Goal: Task Accomplishment & Management: Complete application form

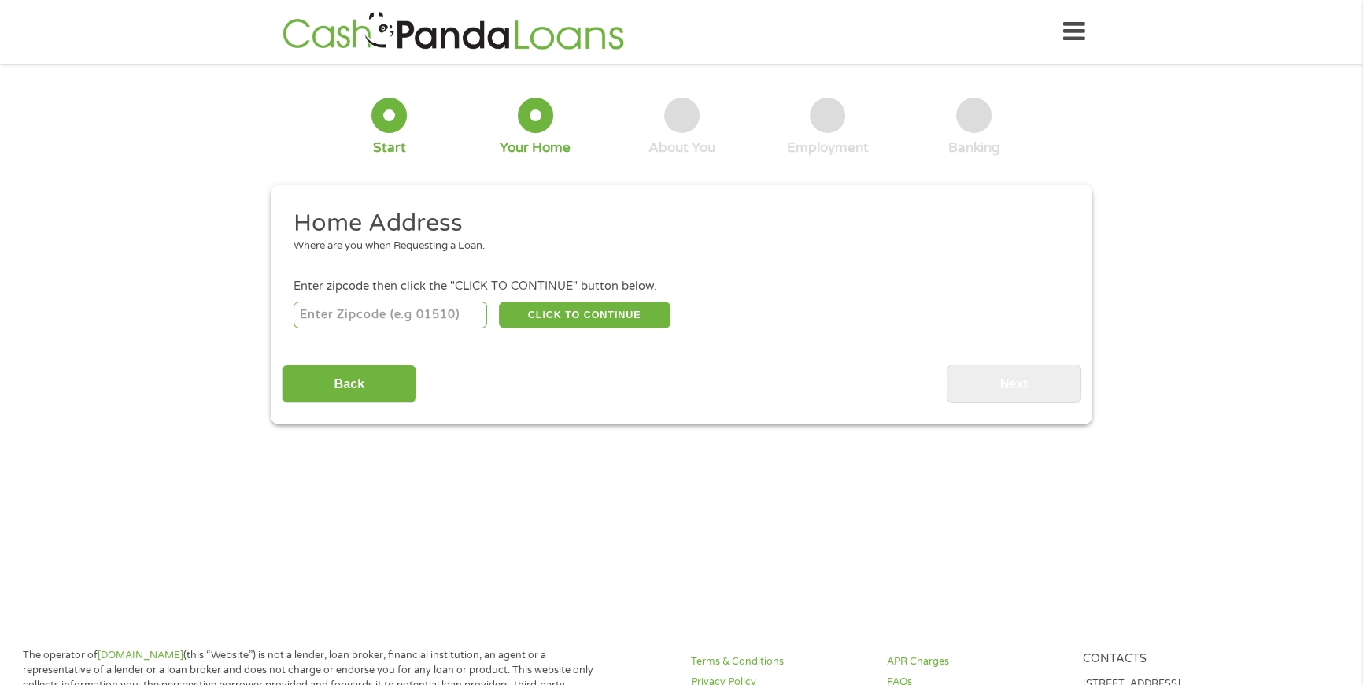
click at [338, 313] on input "number" at bounding box center [391, 314] width 194 height 27
type input "40220"
click at [551, 316] on button "CLICK TO CONTINUE" at bounding box center [585, 314] width 172 height 27
type input "40220"
type input "[GEOGRAPHIC_DATA]"
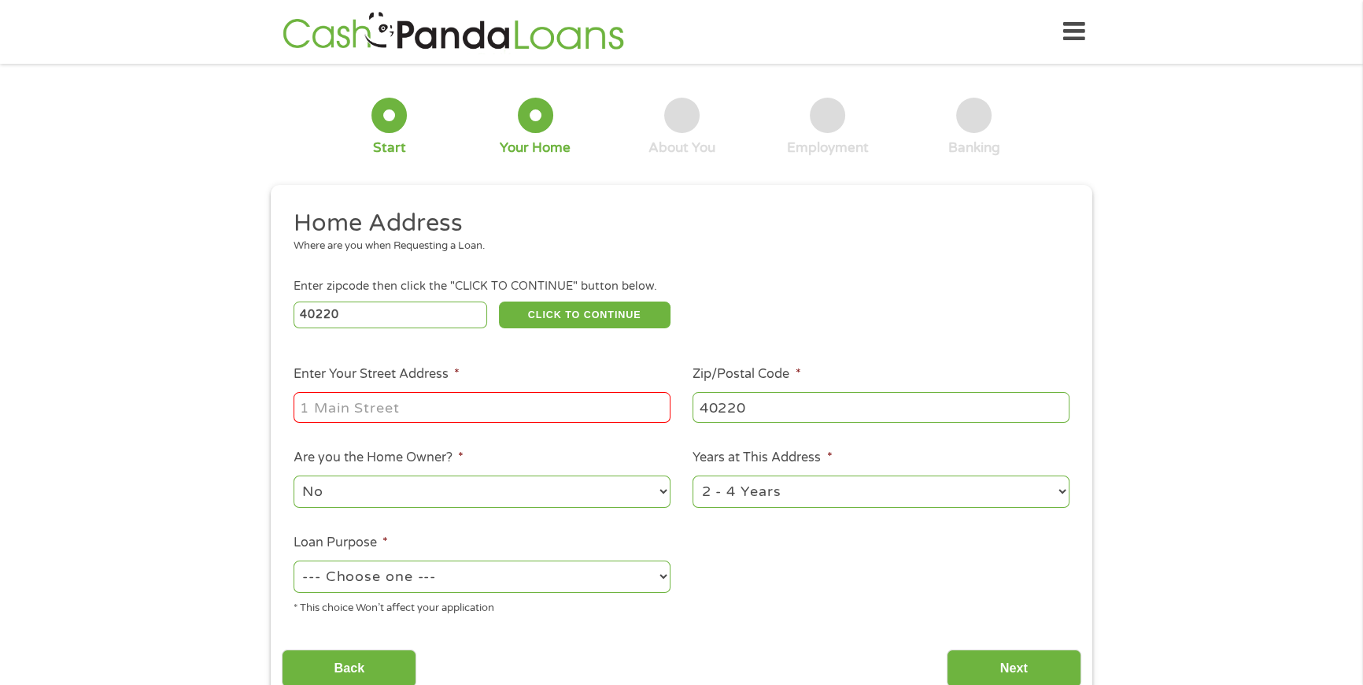
click at [361, 405] on input "Enter Your Street Address *" at bounding box center [482, 407] width 377 height 30
type input "[STREET_ADDRESS]"
click at [1060, 488] on select "1 Year or less 1 - 2 Years 2 - 4 Years Over 4 Years" at bounding box center [881, 491] width 377 height 32
select select "60months"
click at [693, 475] on select "1 Year or less 1 - 2 Years 2 - 4 Years Over 4 Years" at bounding box center [881, 491] width 377 height 32
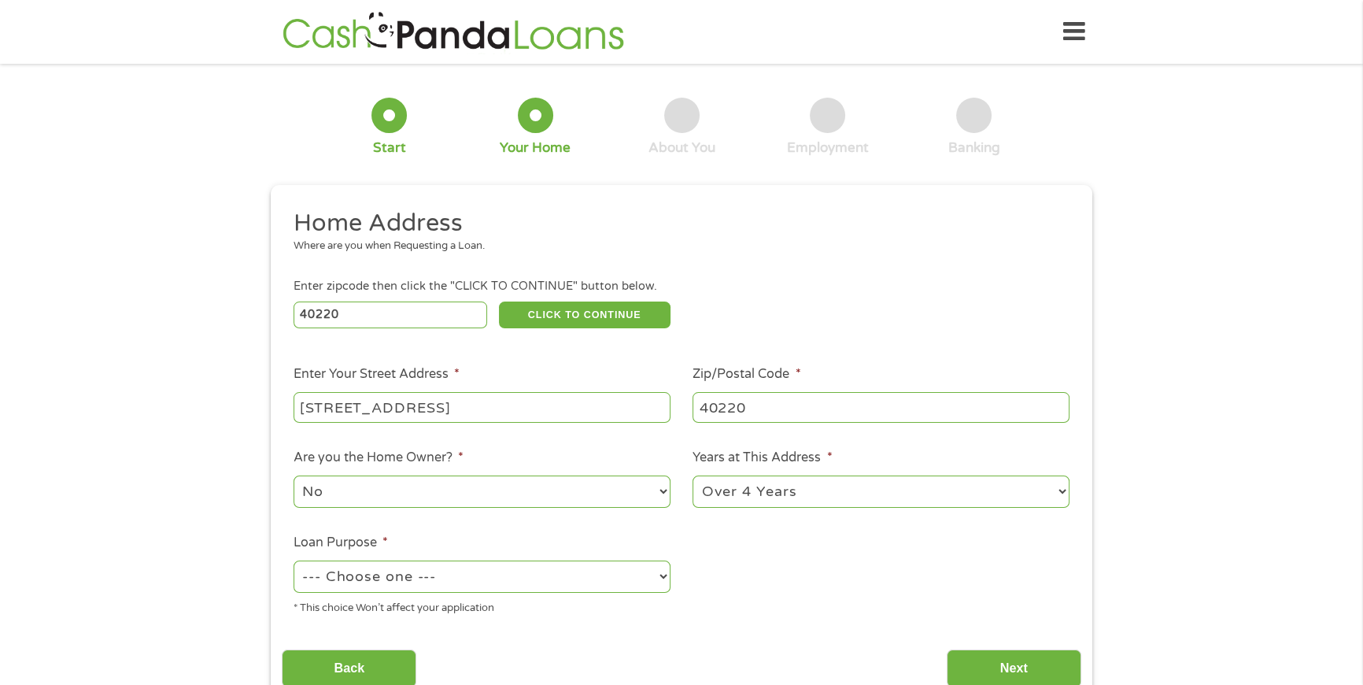
click at [661, 574] on select "--- Choose one --- Pay Bills Debt Consolidation Home Improvement Major Purchase…" at bounding box center [482, 576] width 377 height 32
select select "paybills"
click at [294, 560] on select "--- Choose one --- Pay Bills Debt Consolidation Home Improvement Major Purchase…" at bounding box center [482, 576] width 377 height 32
click at [1013, 664] on input "Next" at bounding box center [1014, 668] width 135 height 39
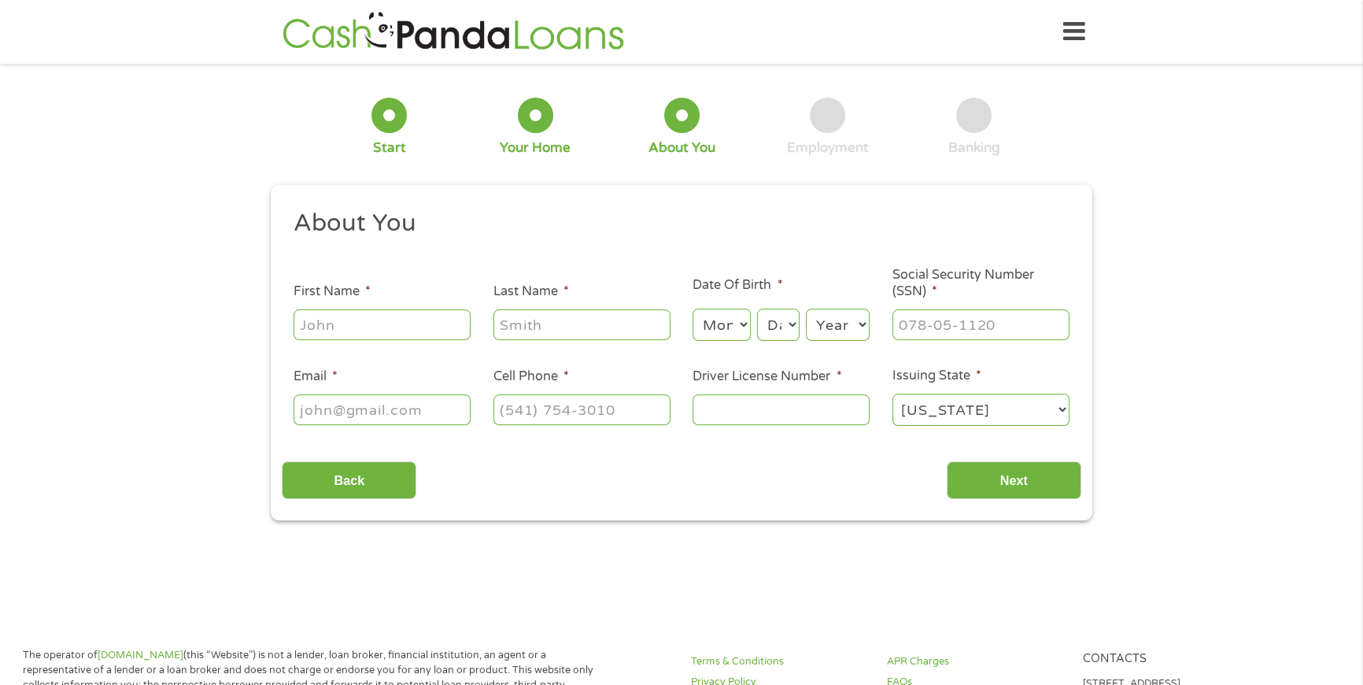
click at [327, 316] on input "First Name *" at bounding box center [382, 324] width 177 height 30
type input "[PERSON_NAME]"
type input "[EMAIL_ADDRESS][DOMAIN_NAME]"
type input "[PHONE_NUMBER]"
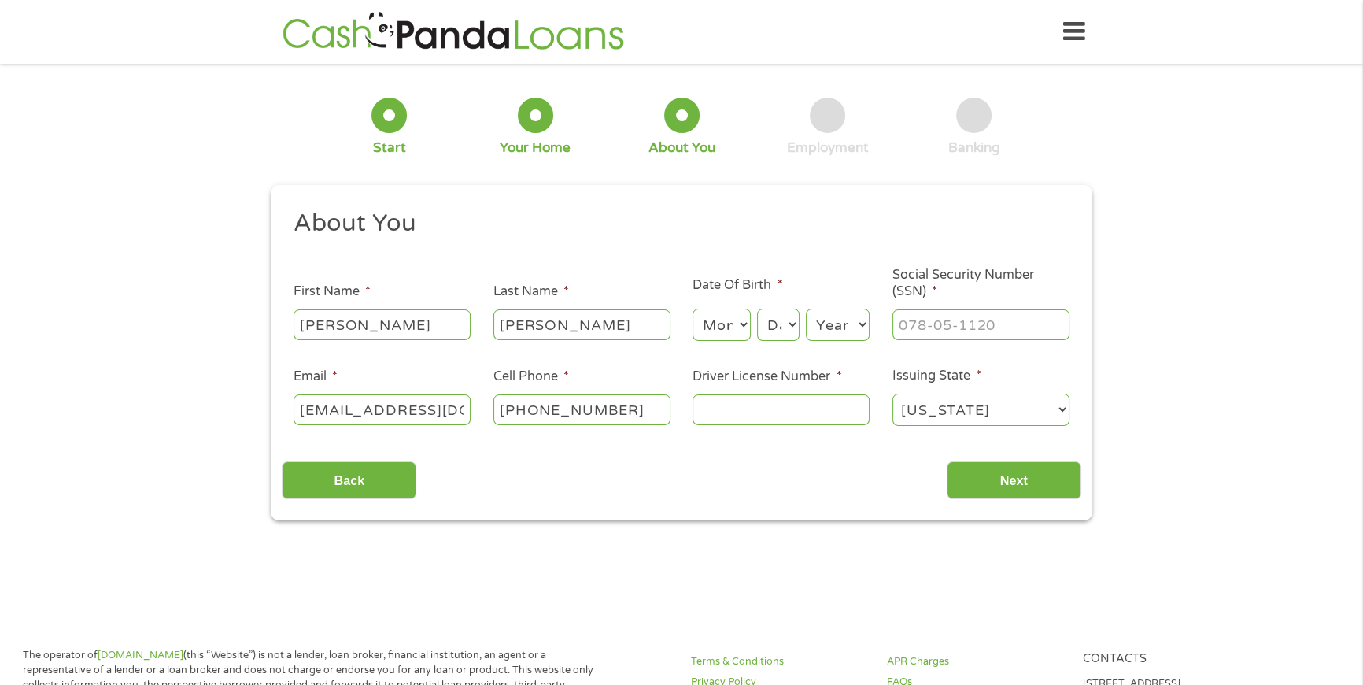
click at [742, 334] on select "Month 1 2 3 4 5 6 7 8 9 10 11 12" at bounding box center [721, 325] width 57 height 32
select select "8"
click at [693, 309] on select "Month 1 2 3 4 5 6 7 8 9 10 11 12" at bounding box center [721, 325] width 57 height 32
click at [789, 335] on select "Day 1 2 3 4 5 6 7 8 9 10 11 12 13 14 15 16 17 18 19 20 21 22 23 24 25 26 27 28 …" at bounding box center [778, 325] width 43 height 32
select select "30"
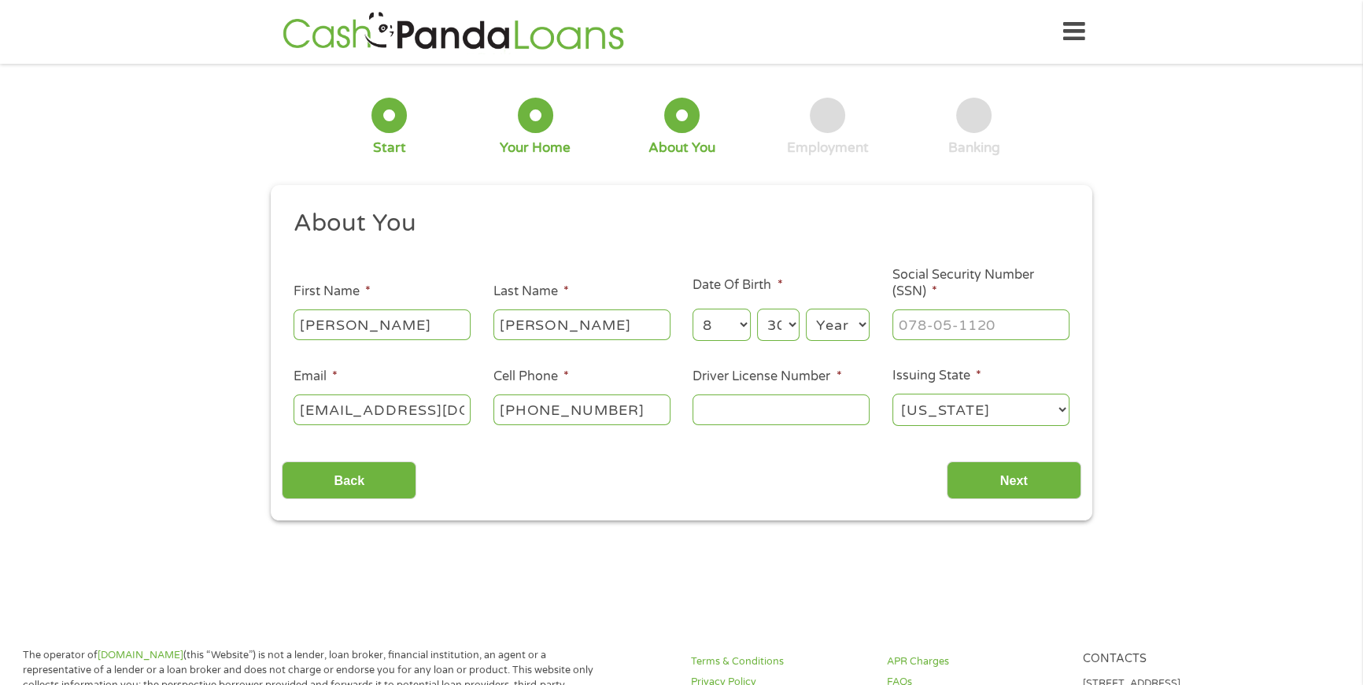
click at [757, 309] on select "Day 1 2 3 4 5 6 7 8 9 10 11 12 13 14 15 16 17 18 19 20 21 22 23 24 25 26 27 28 …" at bounding box center [778, 325] width 43 height 32
click at [852, 321] on select "Year [DATE] 2006 2005 2004 2003 2002 2001 2000 1999 1998 1997 1996 1995 1994 19…" at bounding box center [838, 325] width 64 height 32
select select "1960"
click at [806, 309] on select "Year [DATE] 2006 2005 2004 2003 2002 2001 2000 1999 1998 1997 1996 1995 1994 19…" at bounding box center [838, 325] width 64 height 32
click at [921, 322] on input "___-__-____" at bounding box center [981, 324] width 177 height 30
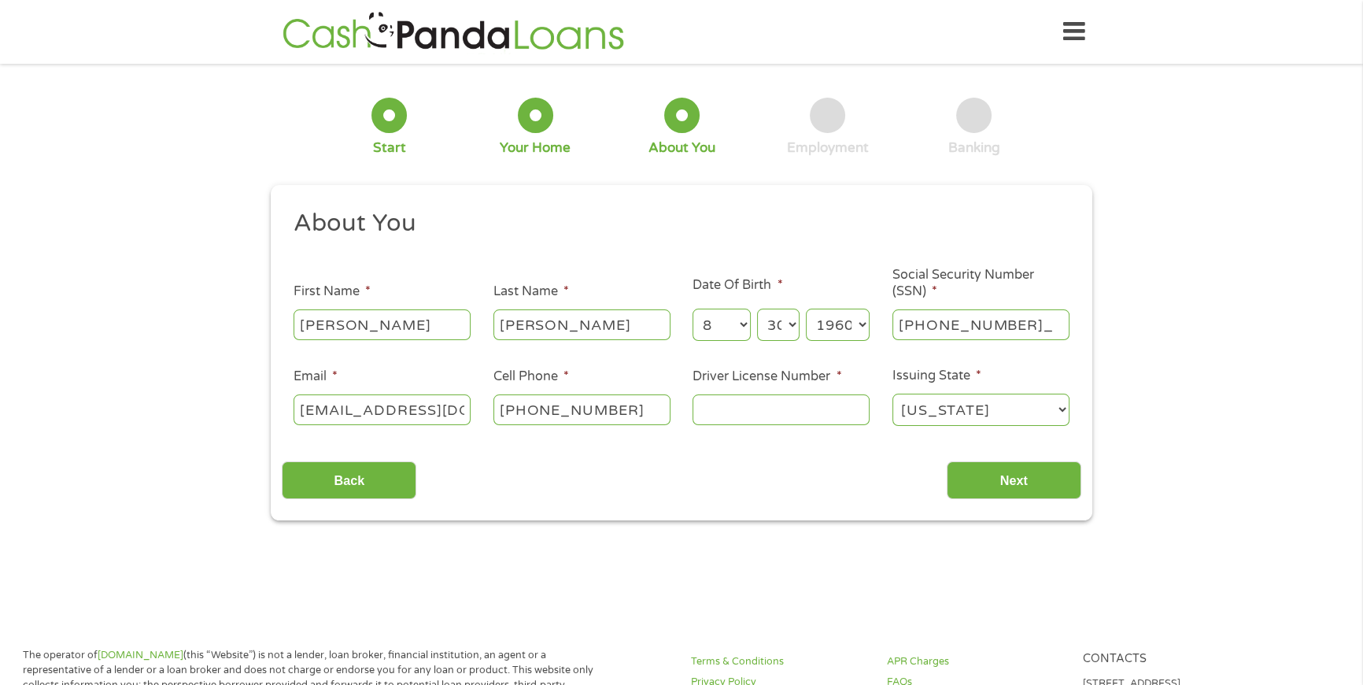
type input "280-68-1836"
click at [711, 411] on input "Driver License Number *" at bounding box center [781, 409] width 177 height 30
type input "c12312312"
click at [968, 481] on input "Next" at bounding box center [1014, 480] width 135 height 39
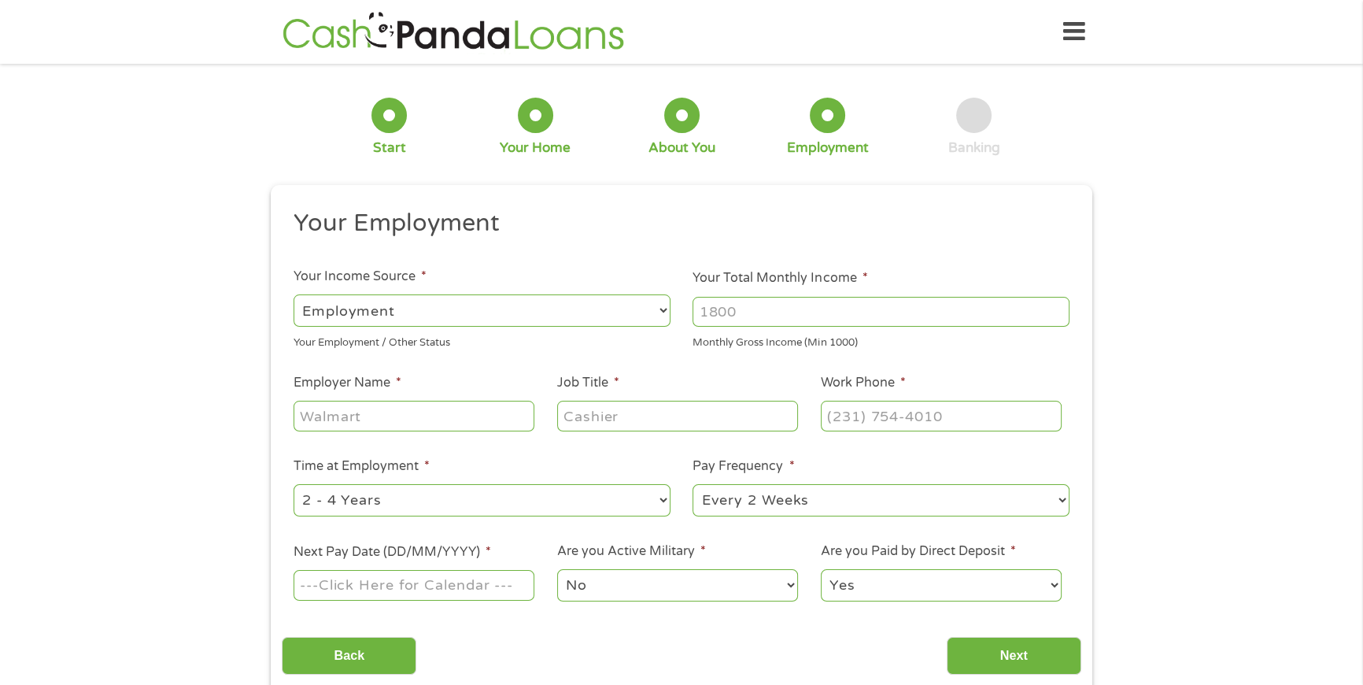
click at [731, 315] on input "Your Total Monthly Income *" at bounding box center [881, 312] width 377 height 30
type input "2700"
click at [340, 419] on input "Employer Name *" at bounding box center [414, 416] width 241 height 30
type input "Electrolux Professional"
click at [582, 423] on input "Job Title *" at bounding box center [677, 416] width 241 height 30
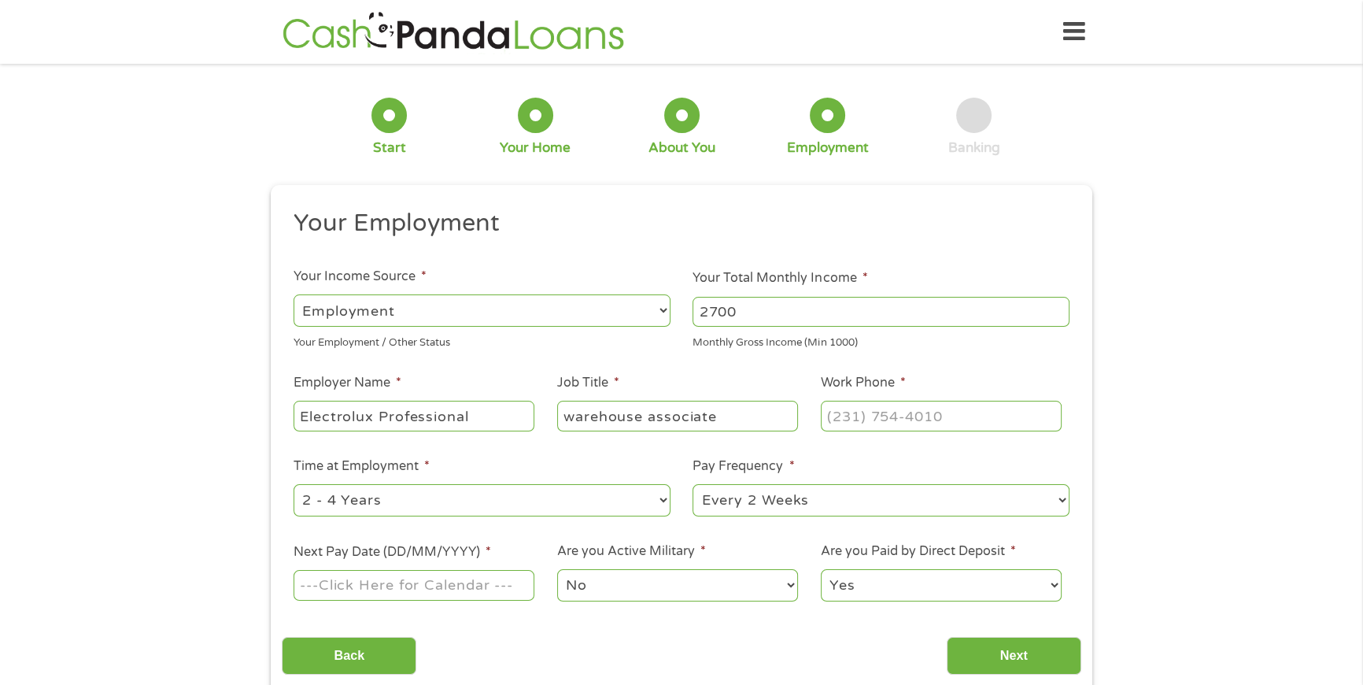
type input "warehouse associate"
click at [856, 416] on input "(___) ___-____" at bounding box center [941, 416] width 241 height 30
type input "(__5) 024-3853"
click at [662, 500] on select "--- Choose one --- 1 Year or less 1 - 2 Years 2 - 4 Years Over 4 Years" at bounding box center [482, 500] width 377 height 32
select select "60months"
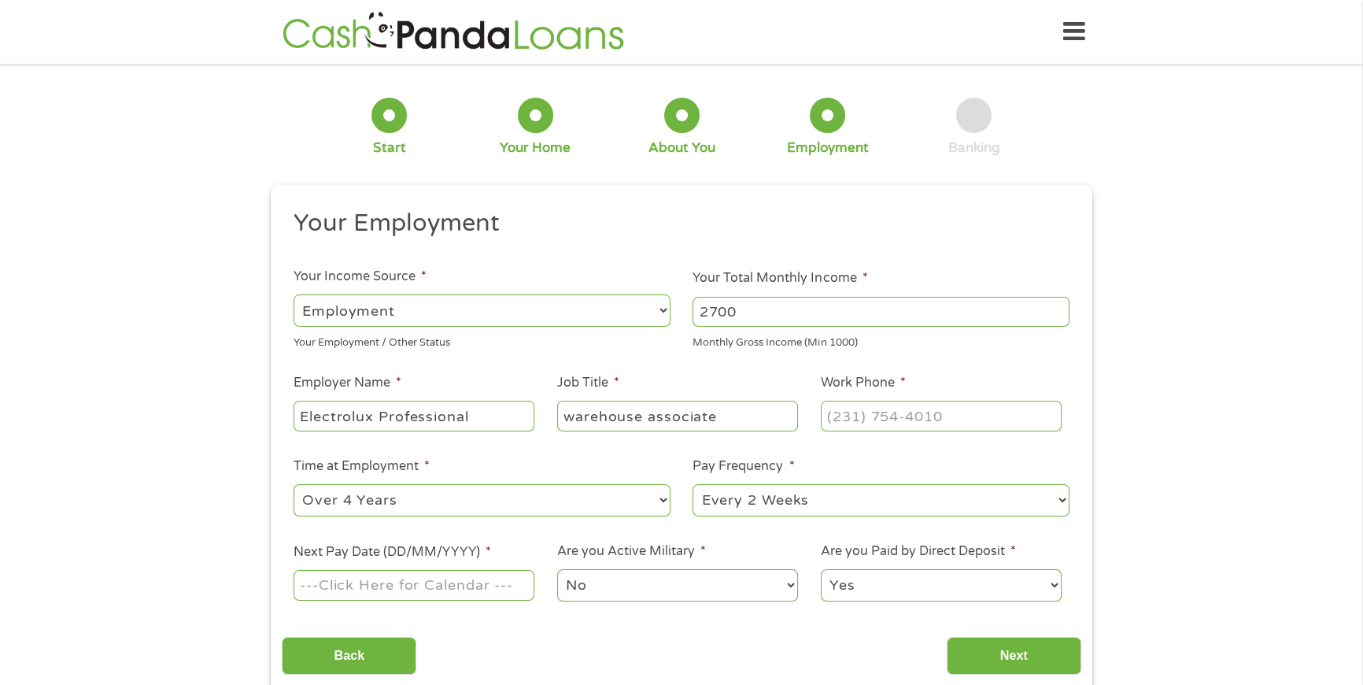
click at [294, 484] on select "--- Choose one --- 1 Year or less 1 - 2 Years 2 - 4 Years Over 4 Years" at bounding box center [482, 500] width 377 height 32
click at [350, 585] on input "Next Pay Date (DD/MM/YYYY) *" at bounding box center [414, 585] width 241 height 30
type input "[DATE]"
click at [994, 643] on input "Next" at bounding box center [1014, 656] width 135 height 39
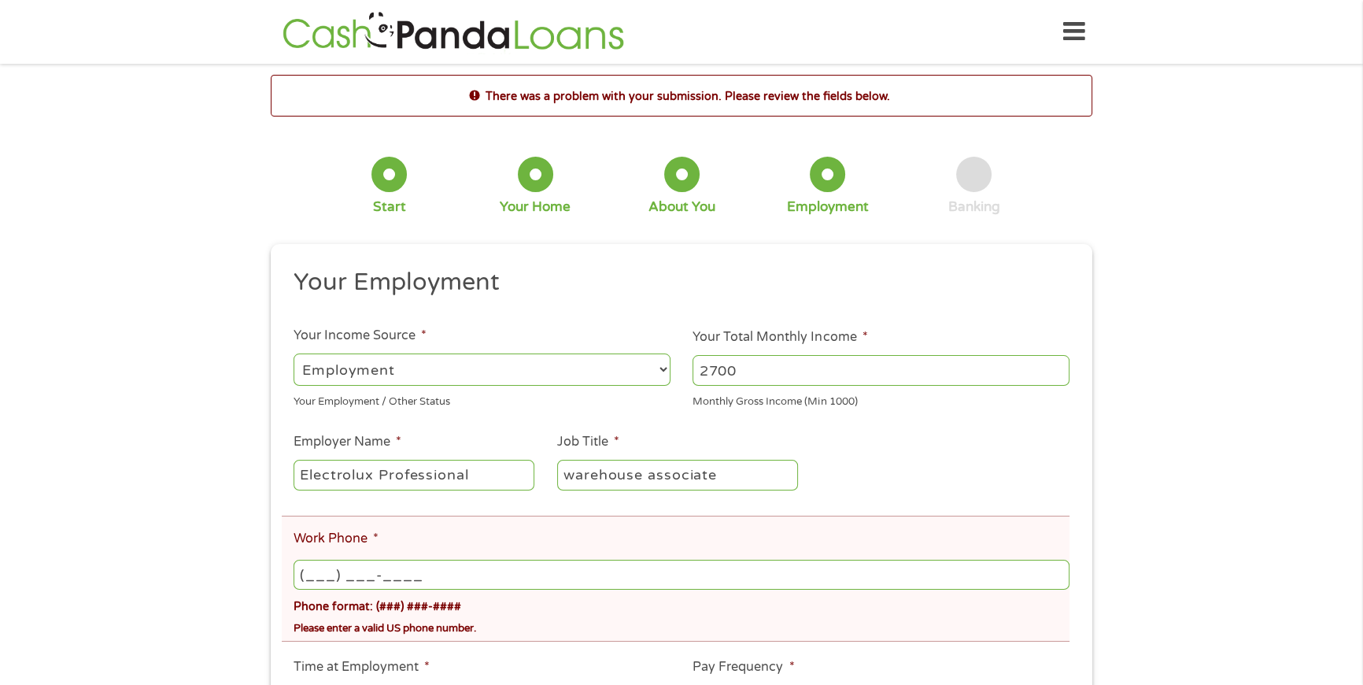
click at [324, 572] on input "(___) ___-____" at bounding box center [682, 575] width 776 height 30
type input "[PHONE_NUMBER]"
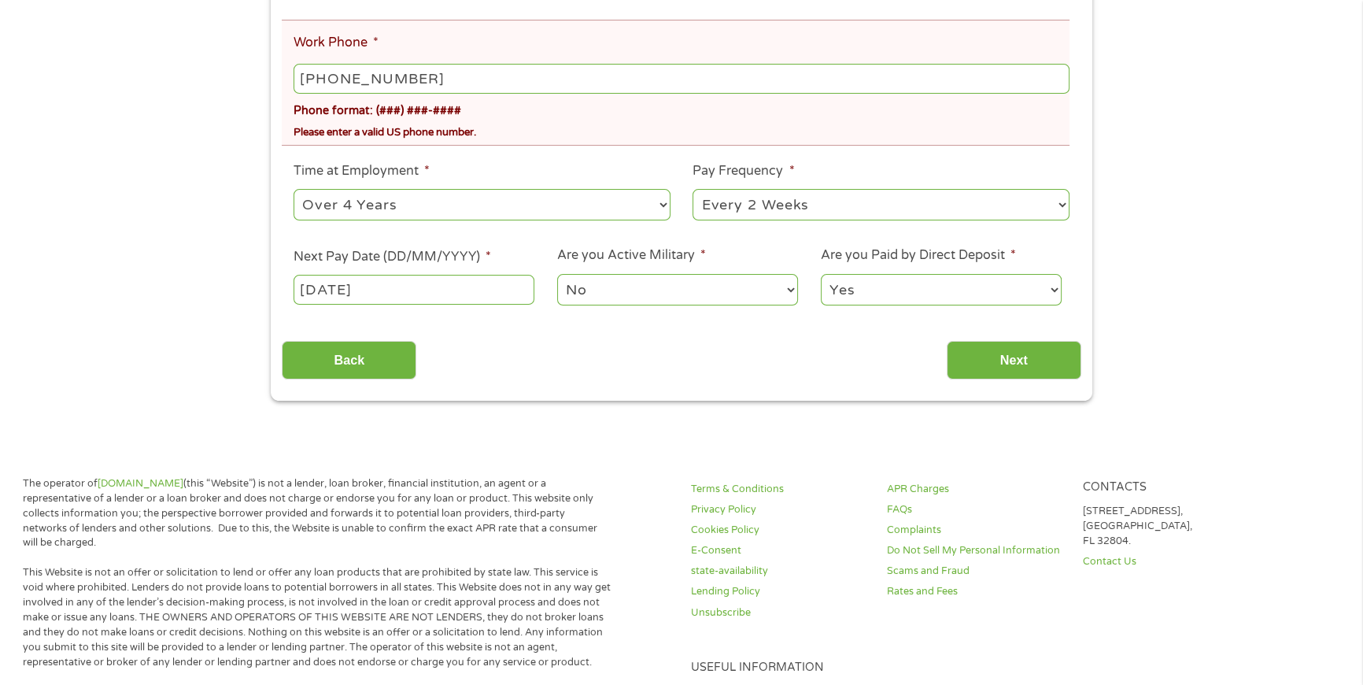
scroll to position [488, 0]
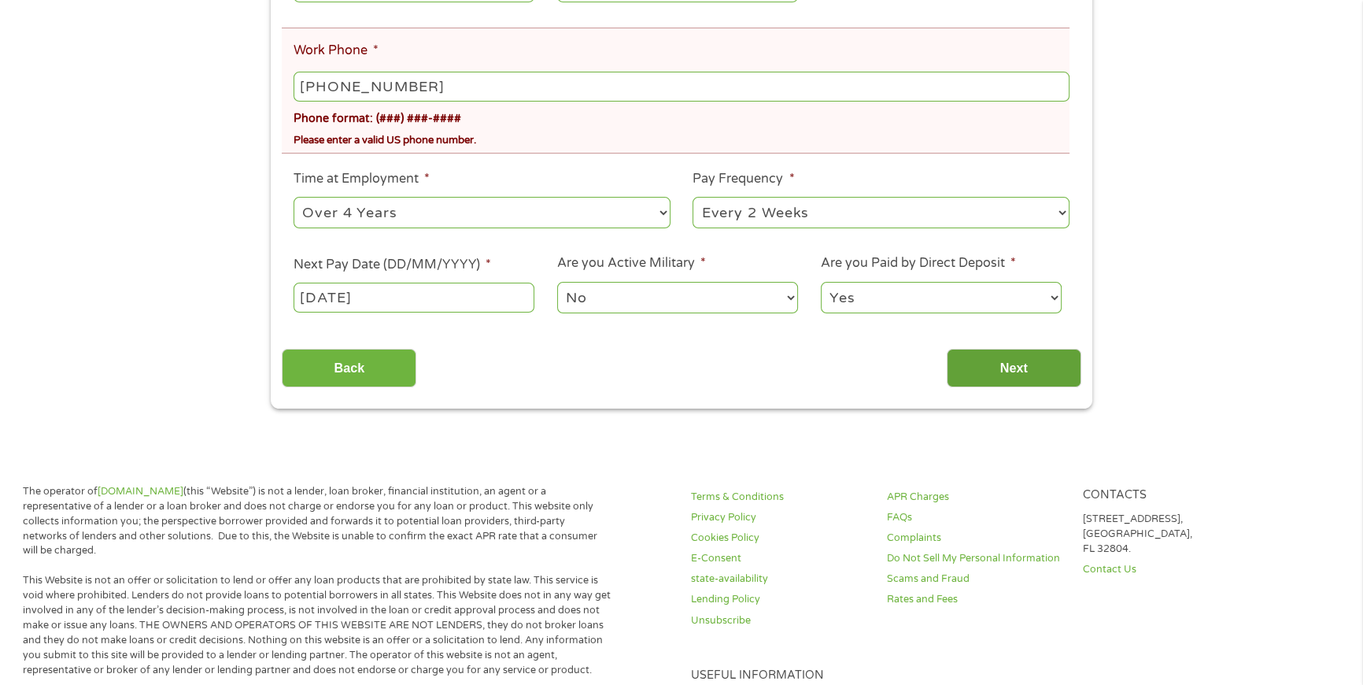
click at [982, 368] on input "Next" at bounding box center [1014, 368] width 135 height 39
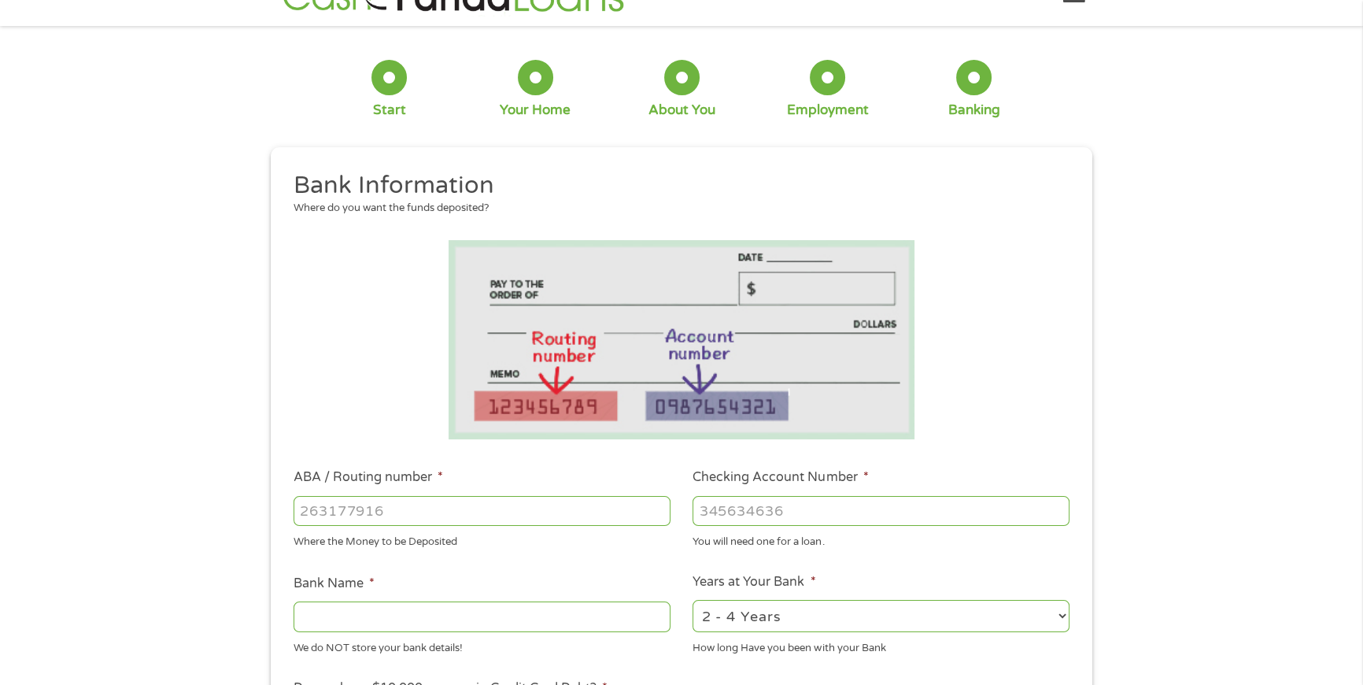
scroll to position [0, 0]
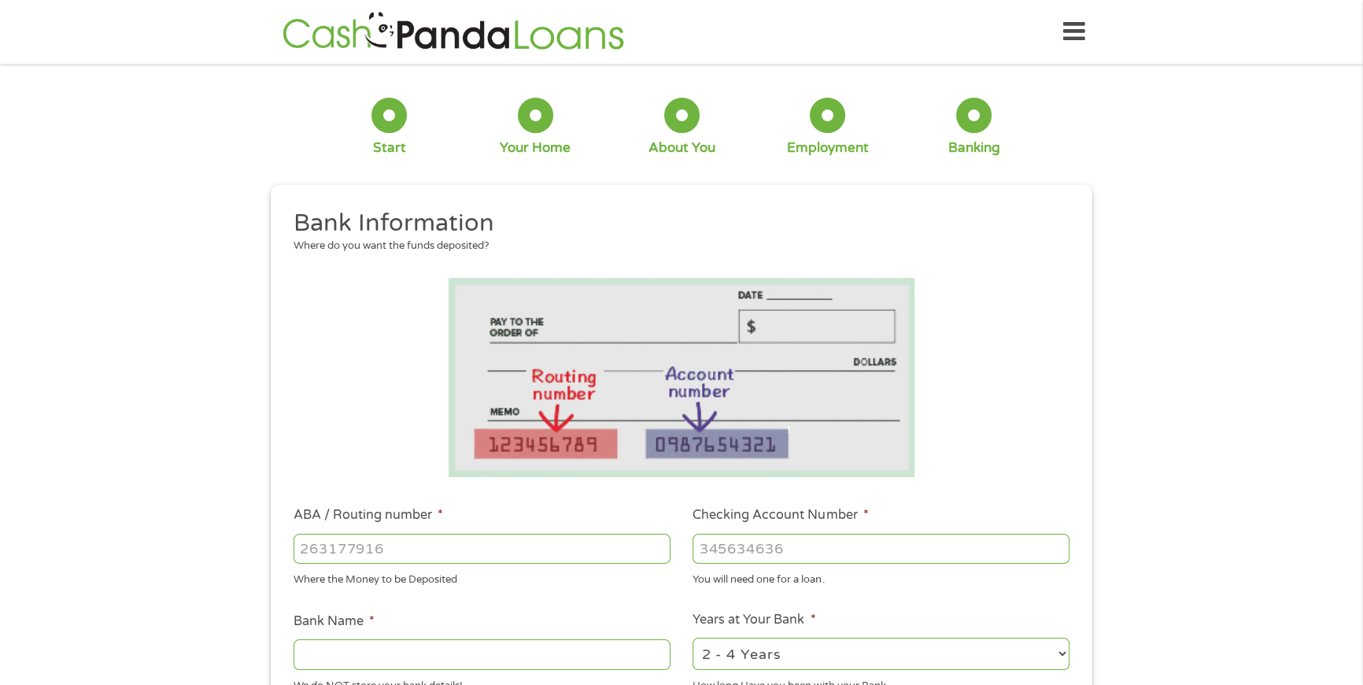
click at [316, 553] on input "ABA / Routing number *" at bounding box center [482, 549] width 377 height 30
type input "083002342"
type input "FIFTH THIRD BANK"
type input "083002342"
click at [714, 548] on input "Checking Account Number *" at bounding box center [881, 549] width 377 height 30
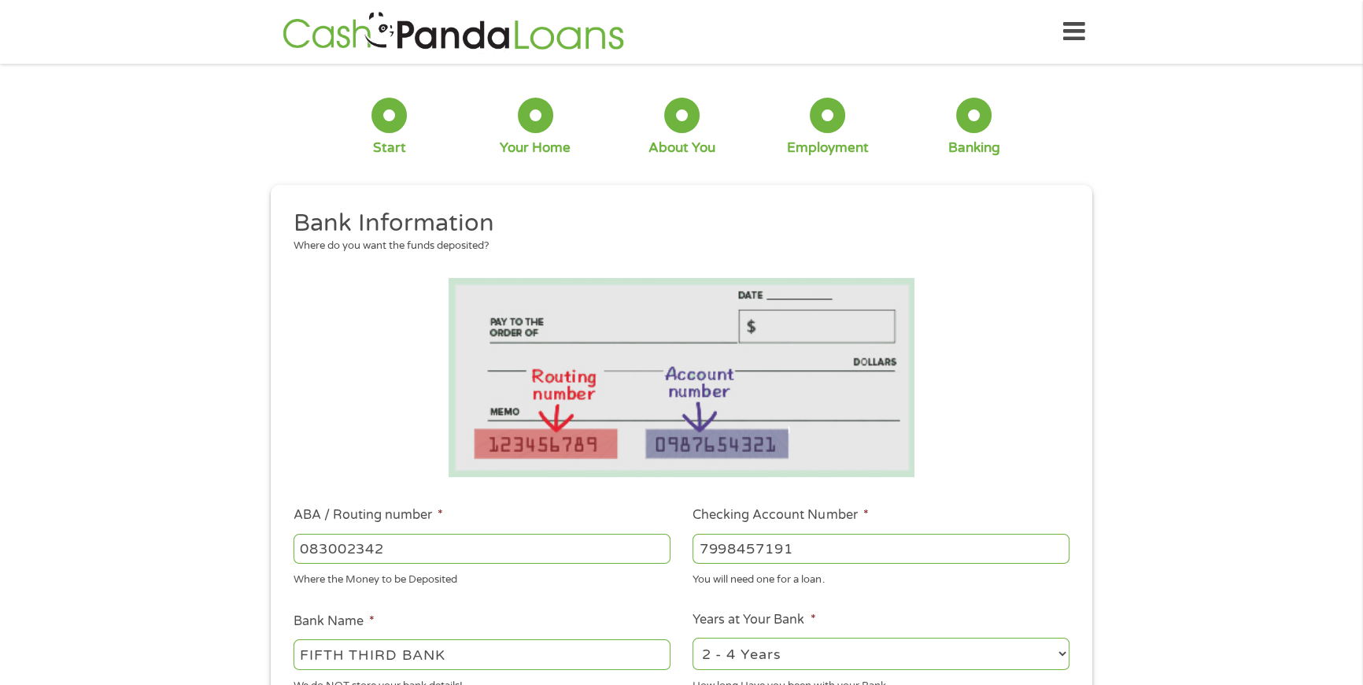
scroll to position [262, 0]
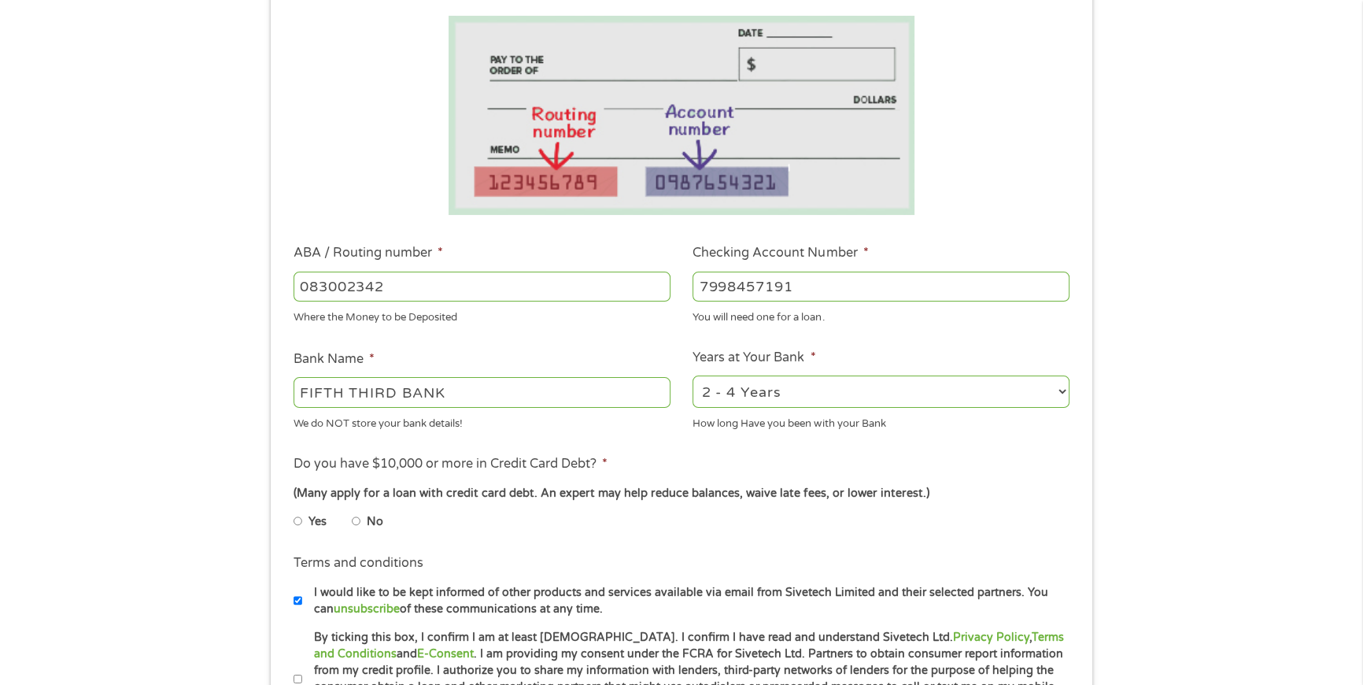
type input "7998457191"
click at [1063, 393] on select "2 - 4 Years 6 - 12 Months 1 - 2 Years Over 4 Years" at bounding box center [881, 391] width 377 height 32
select select "12months"
click at [693, 375] on select "2 - 4 Years 6 - 12 Months 1 - 2 Years Over 4 Years" at bounding box center [881, 391] width 377 height 32
click at [355, 516] on input "No" at bounding box center [356, 520] width 9 height 25
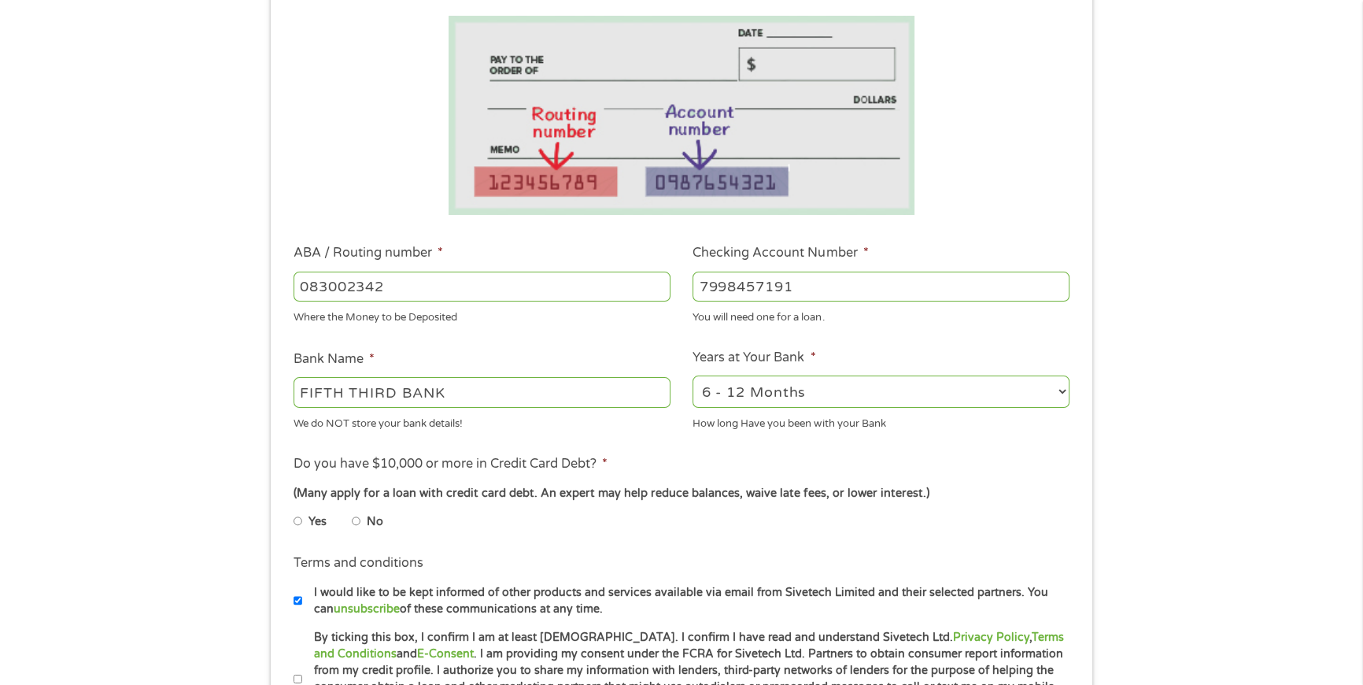
radio input "true"
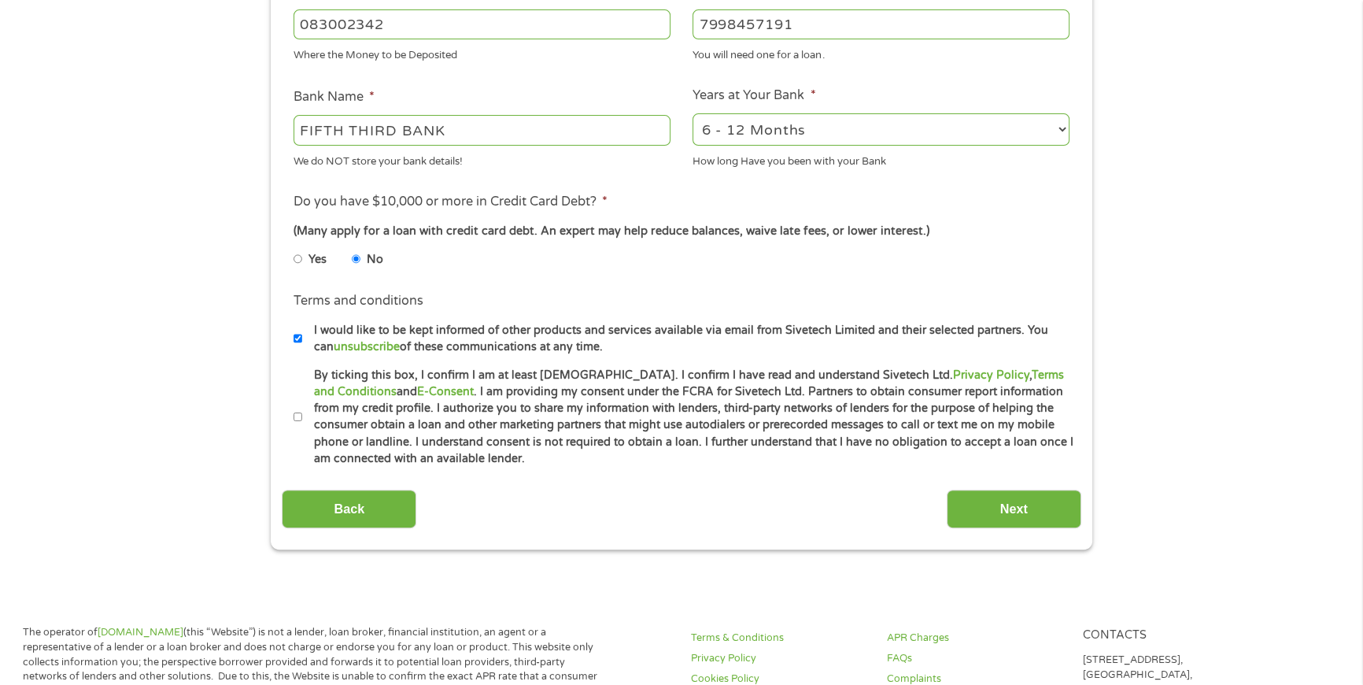
click at [300, 411] on input "By ticking this box, I confirm I am at least [DEMOGRAPHIC_DATA]. I confirm I ha…" at bounding box center [298, 417] width 9 height 25
checkbox input "true"
click at [967, 505] on input "Next" at bounding box center [1014, 509] width 135 height 39
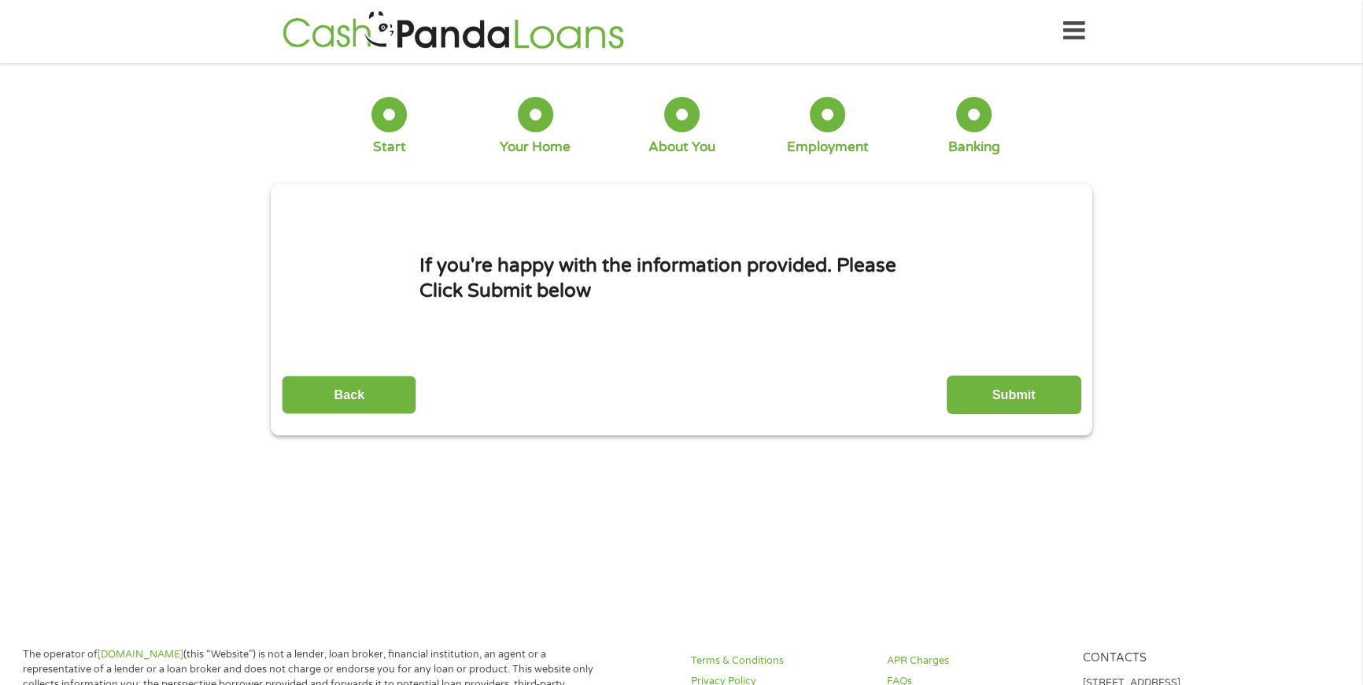
scroll to position [0, 0]
click at [1000, 390] on input "Submit" at bounding box center [1014, 395] width 135 height 39
